Goal: Check status: Check status

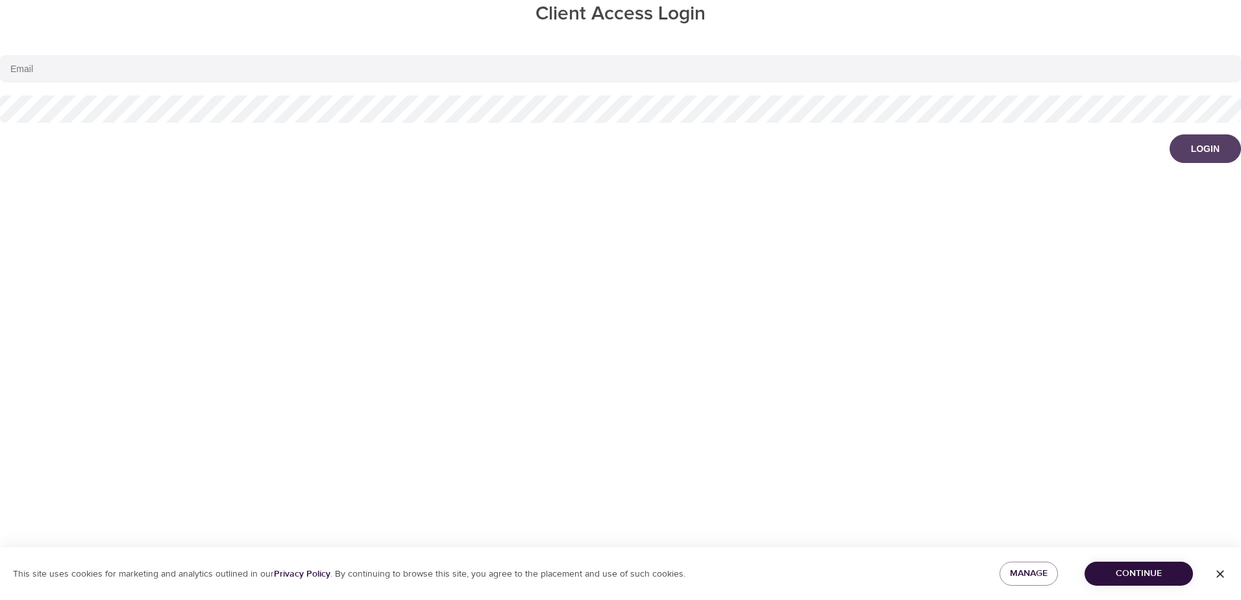
type input "[EMAIL_ADDRESS][DOMAIN_NAME]"
click at [1210, 151] on div "Login" at bounding box center [1205, 148] width 29 height 13
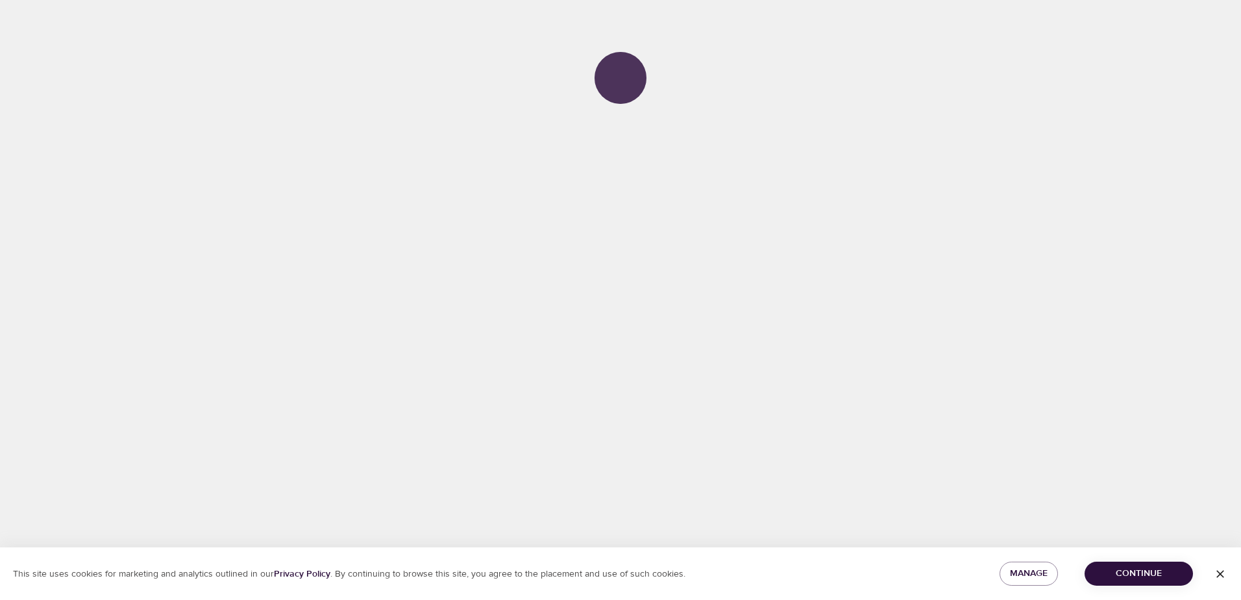
select select "577"
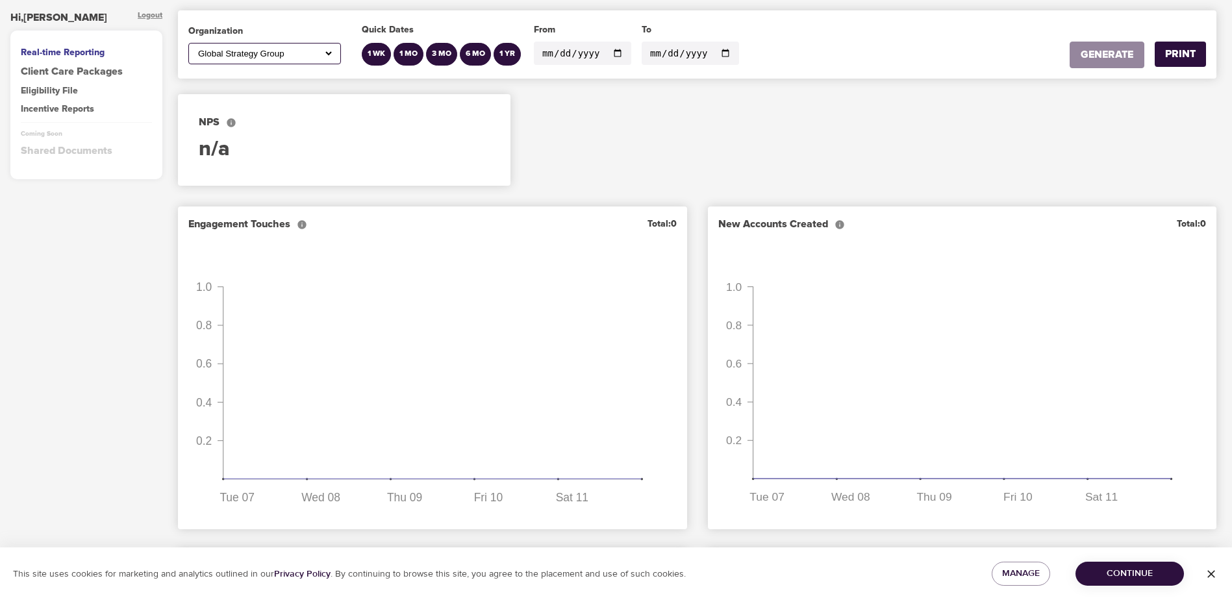
click at [45, 109] on div "Incentive Reports" at bounding box center [86, 109] width 131 height 13
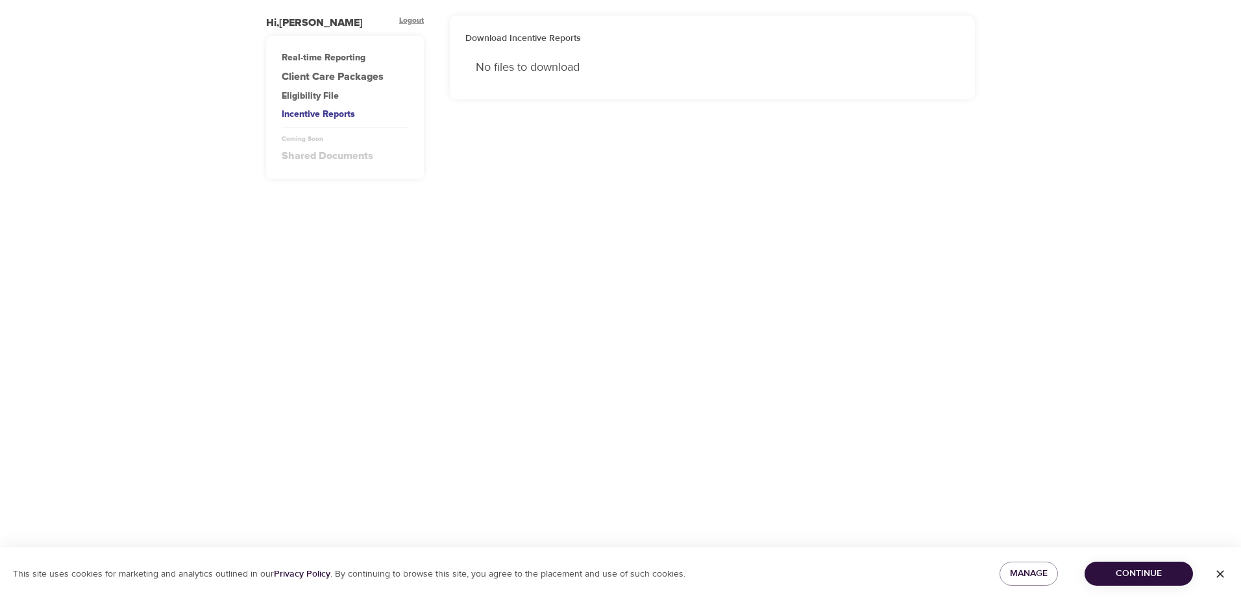
click at [320, 60] on div "Real-time Reporting" at bounding box center [345, 57] width 127 height 13
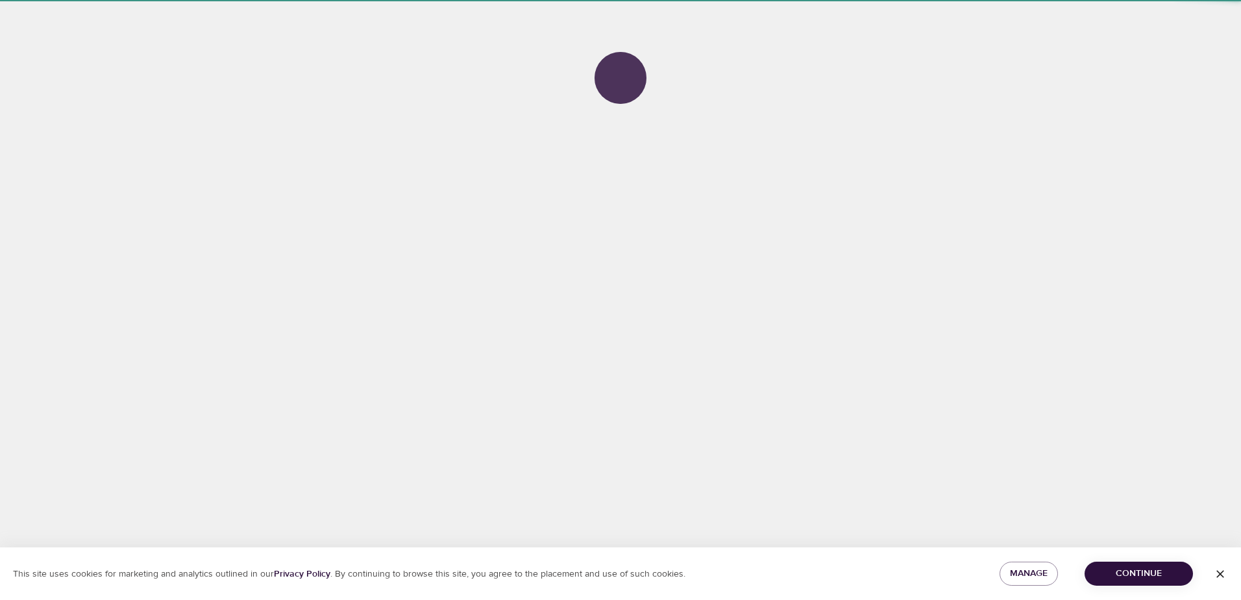
select select "577"
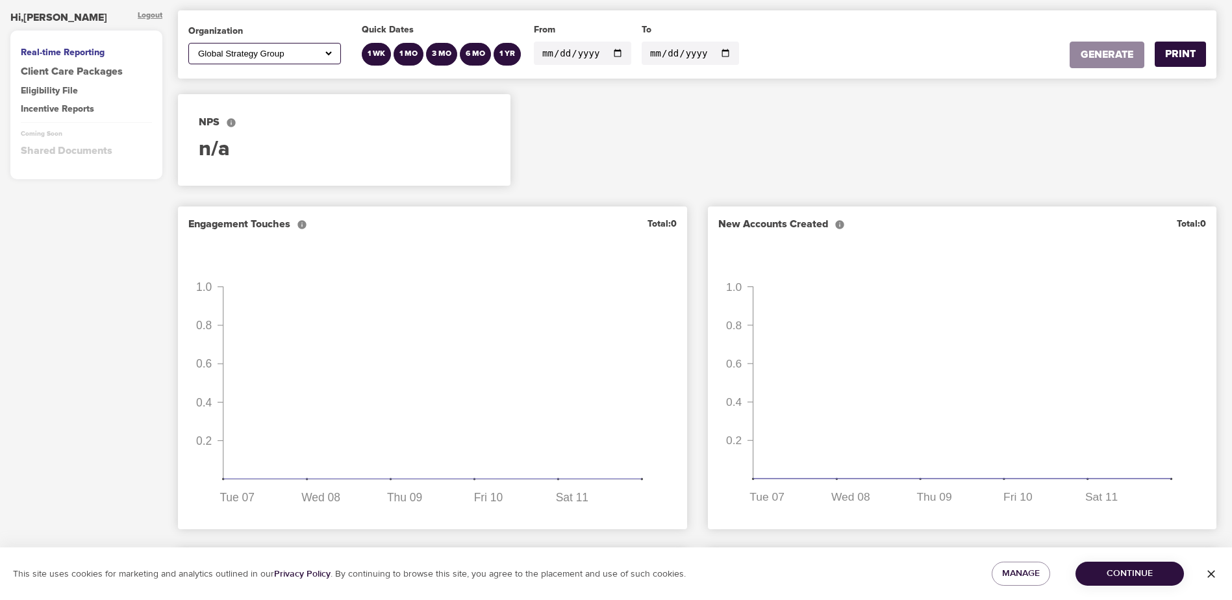
click at [611, 51] on input "[DATE]" at bounding box center [582, 53] width 97 height 23
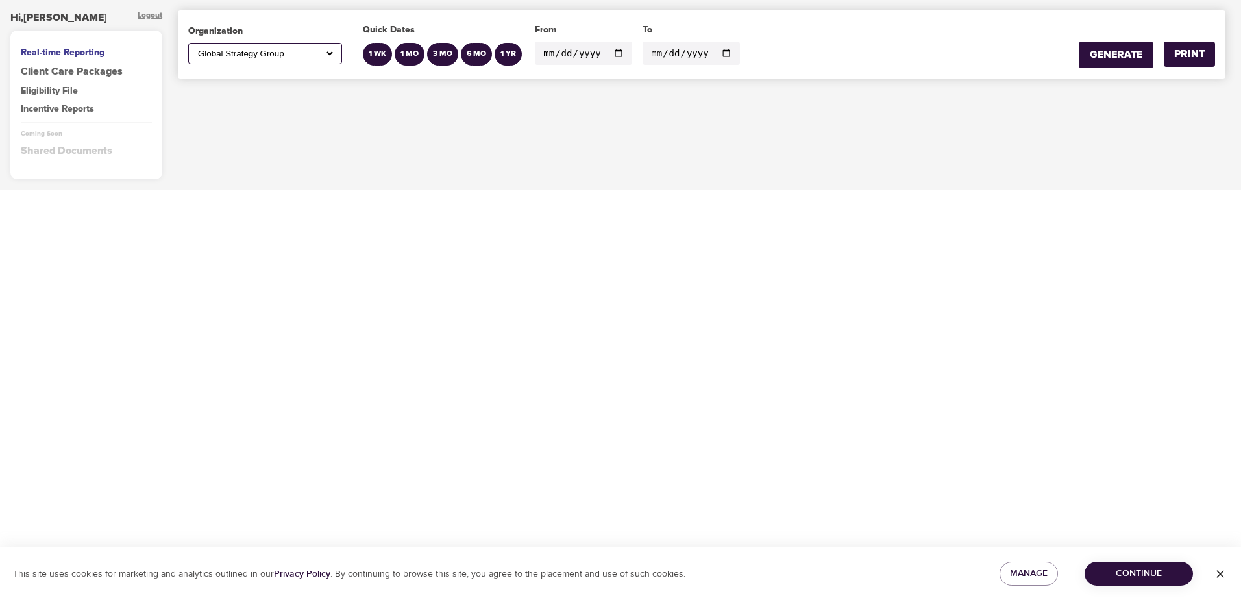
type input "[DATE]"
click at [1122, 49] on div "GENERATE" at bounding box center [1116, 54] width 53 height 15
